Goal: Information Seeking & Learning: Learn about a topic

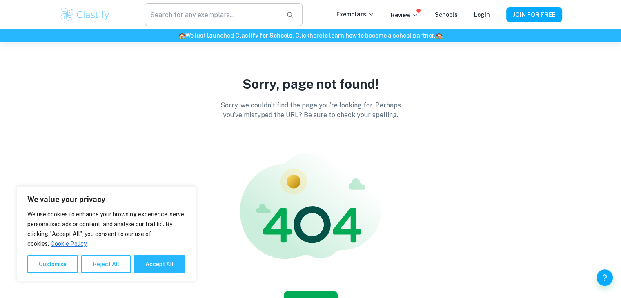
click at [228, 18] on input "text" at bounding box center [211, 14] width 135 height 23
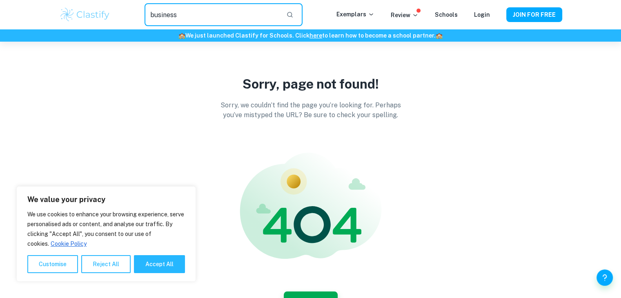
type input "business"
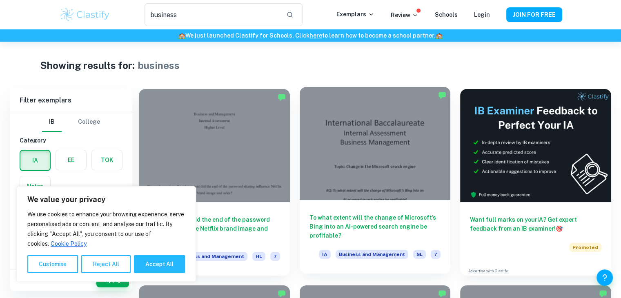
click at [325, 108] on div at bounding box center [374, 143] width 151 height 113
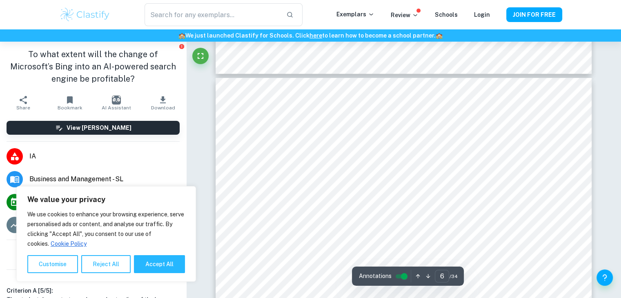
scroll to position [2768, 0]
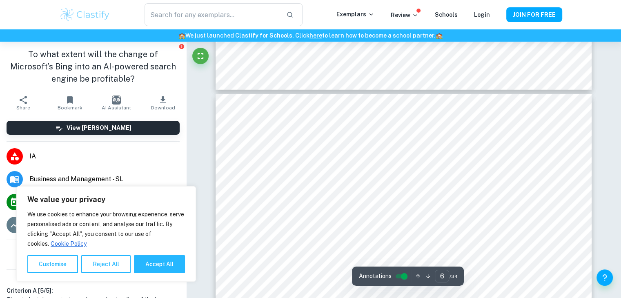
type input "5"
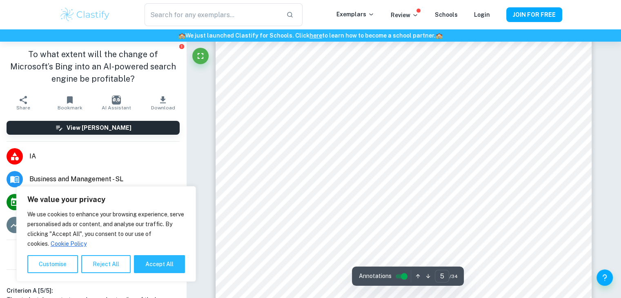
scroll to position [2332, 0]
